Goal: Task Accomplishment & Management: Manage account settings

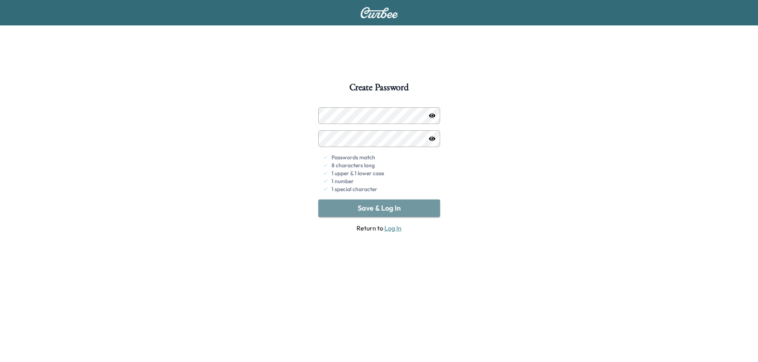
click at [377, 208] on button "Save & Log In" at bounding box center [379, 208] width 122 height 17
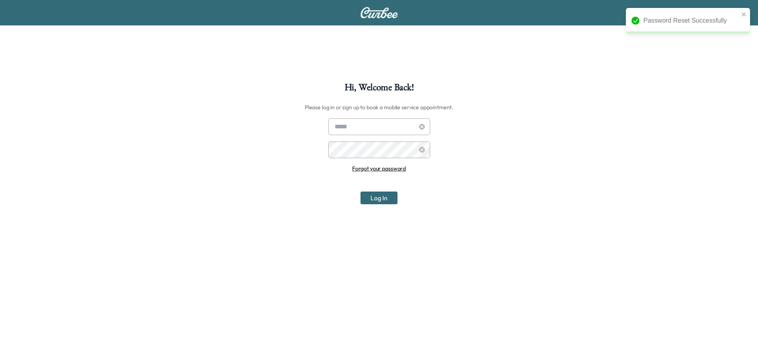
click at [347, 126] on input "text" at bounding box center [379, 126] width 102 height 17
type input "**********"
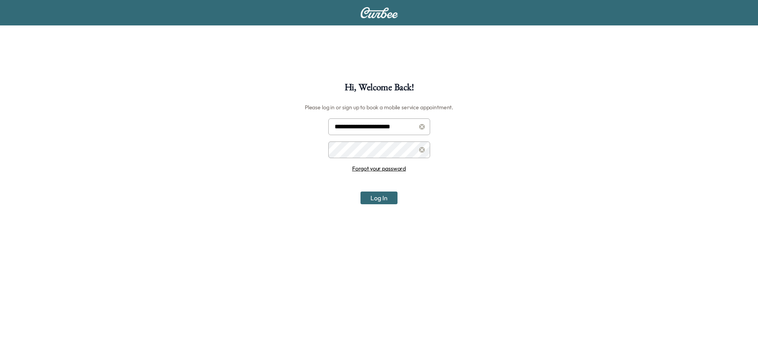
click at [360, 192] on button "Log In" at bounding box center [378, 198] width 37 height 13
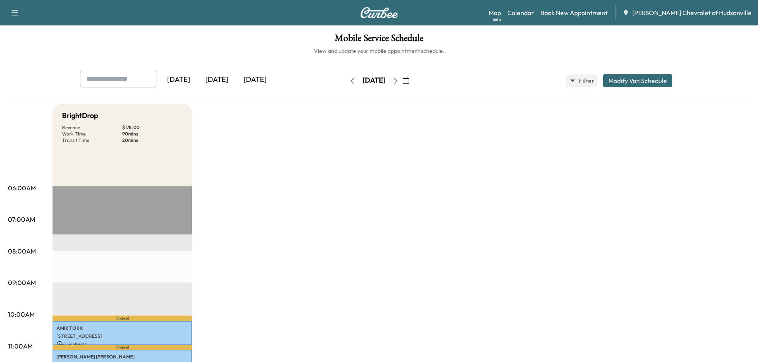
click at [256, 80] on div "[DATE]" at bounding box center [255, 80] width 38 height 18
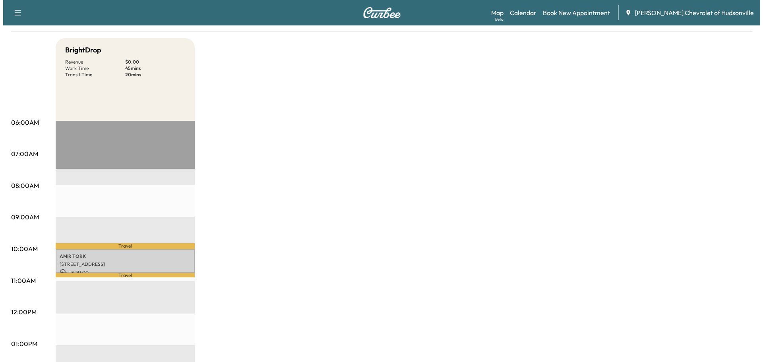
scroll to position [80, 0]
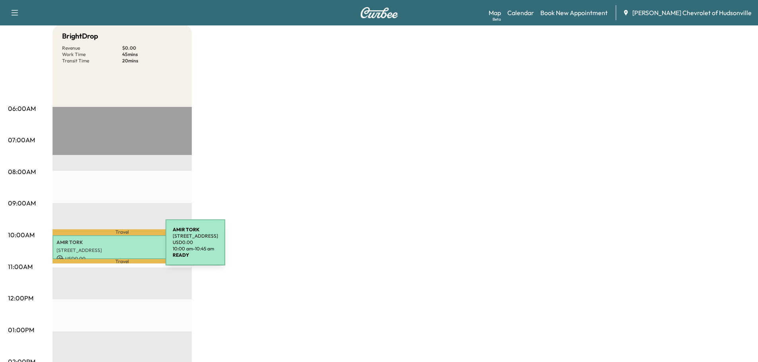
click at [106, 247] on p "[STREET_ADDRESS]" at bounding box center [121, 250] width 131 height 6
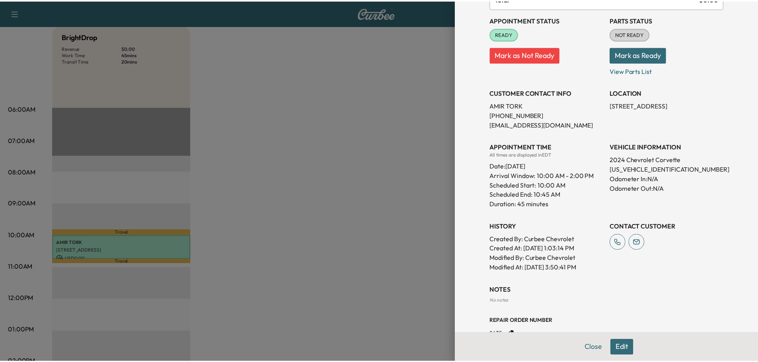
scroll to position [108, 0]
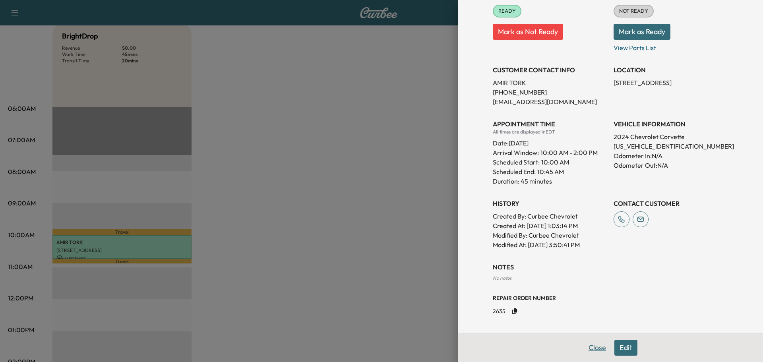
click at [590, 347] on button "Close" at bounding box center [598, 348] width 28 height 16
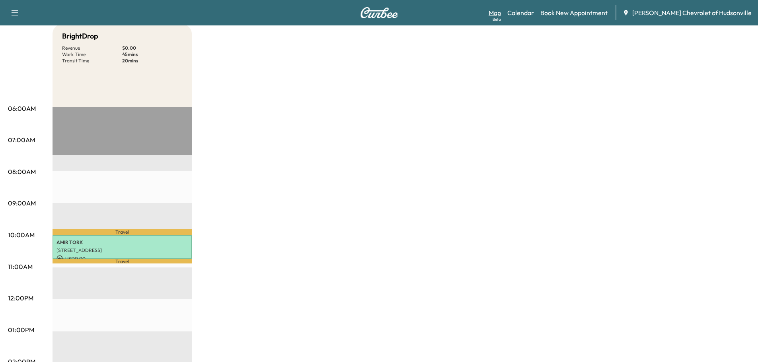
click at [501, 13] on link "Map Beta" at bounding box center [494, 13] width 12 height 10
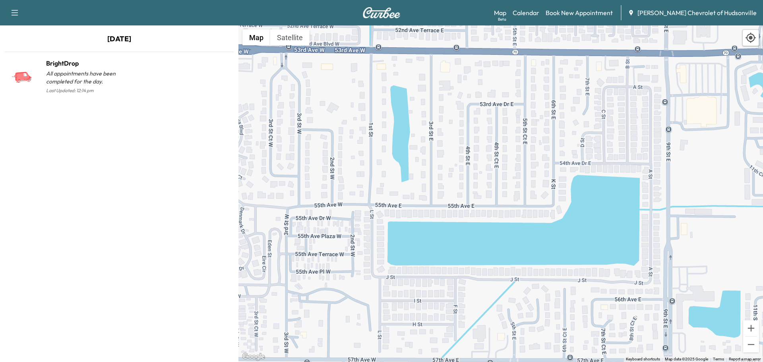
drag, startPoint x: 521, startPoint y: 76, endPoint x: 503, endPoint y: 197, distance: 121.8
click at [503, 197] on div "To activate drag with keyboard, press Alt + Enter. Once in keyboard drag state,…" at bounding box center [501, 193] width 525 height 337
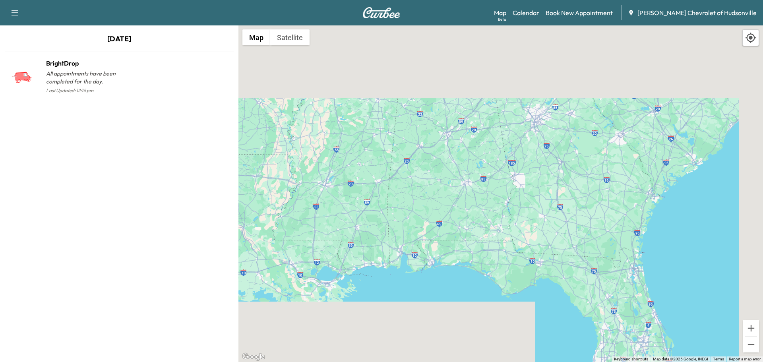
drag, startPoint x: 475, startPoint y: 70, endPoint x: 464, endPoint y: 213, distance: 144.0
click at [464, 213] on div "To activate drag with keyboard, press Alt + Enter. Once in keyboard drag state,…" at bounding box center [501, 193] width 525 height 337
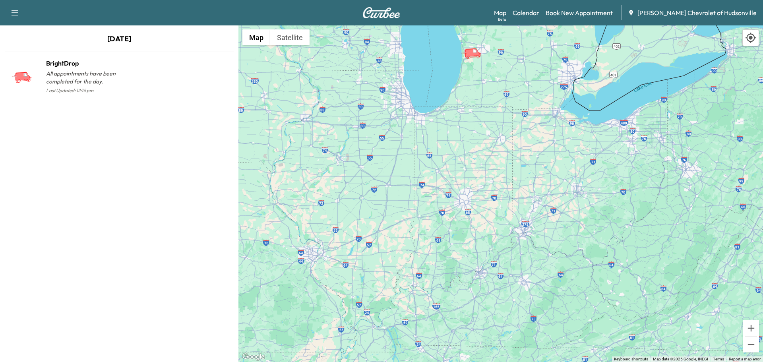
drag, startPoint x: 425, startPoint y: 80, endPoint x: 431, endPoint y: 254, distance: 174.7
click at [432, 255] on div "To activate drag with keyboard, press Alt + Enter. Once in keyboard drag state,…" at bounding box center [501, 193] width 525 height 337
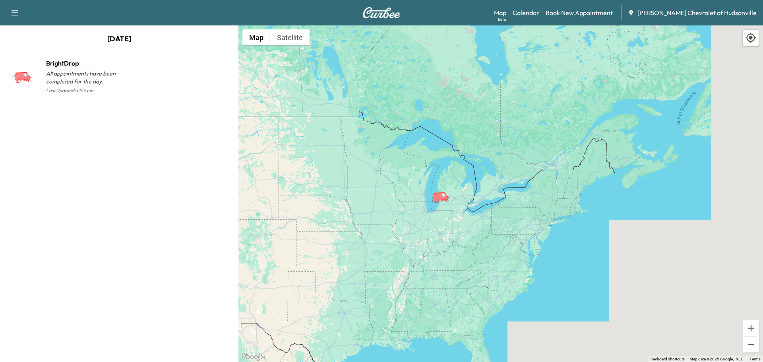
click at [16, 12] on icon "button" at bounding box center [15, 13] width 10 height 10
click at [540, 13] on link "Calendar" at bounding box center [526, 13] width 27 height 10
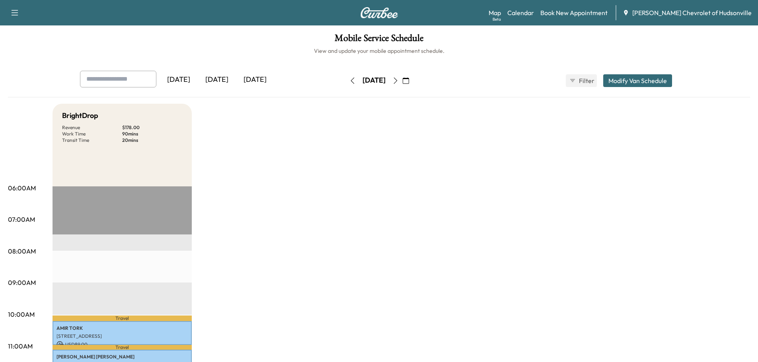
click at [18, 12] on icon "button" at bounding box center [15, 13] width 10 height 10
click at [34, 46] on button "Log Out" at bounding box center [28, 45] width 30 height 13
